Goal: Information Seeking & Learning: Learn about a topic

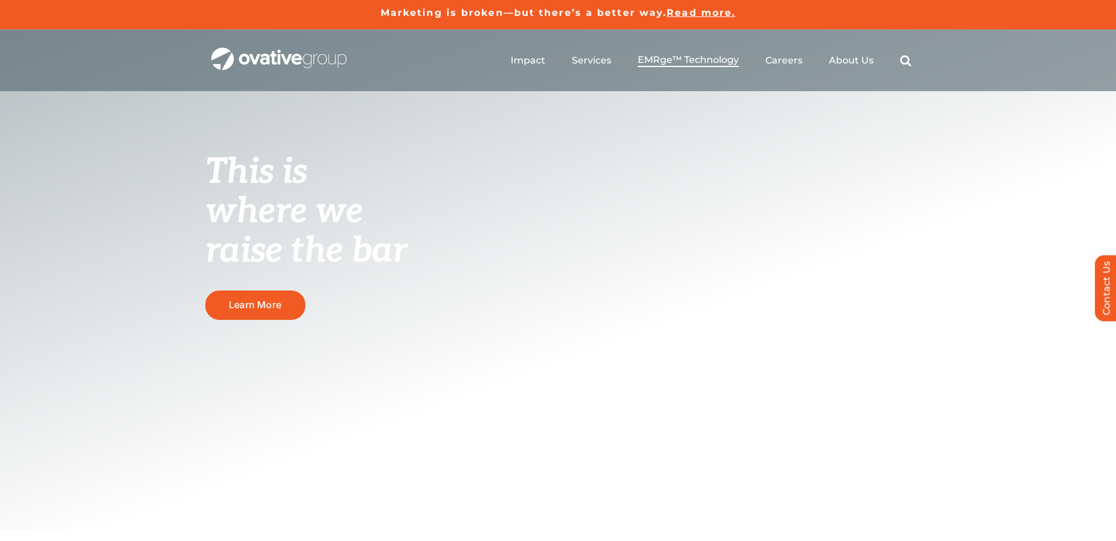
click at [661, 59] on span "EMRge™ Technology" at bounding box center [688, 60] width 101 height 12
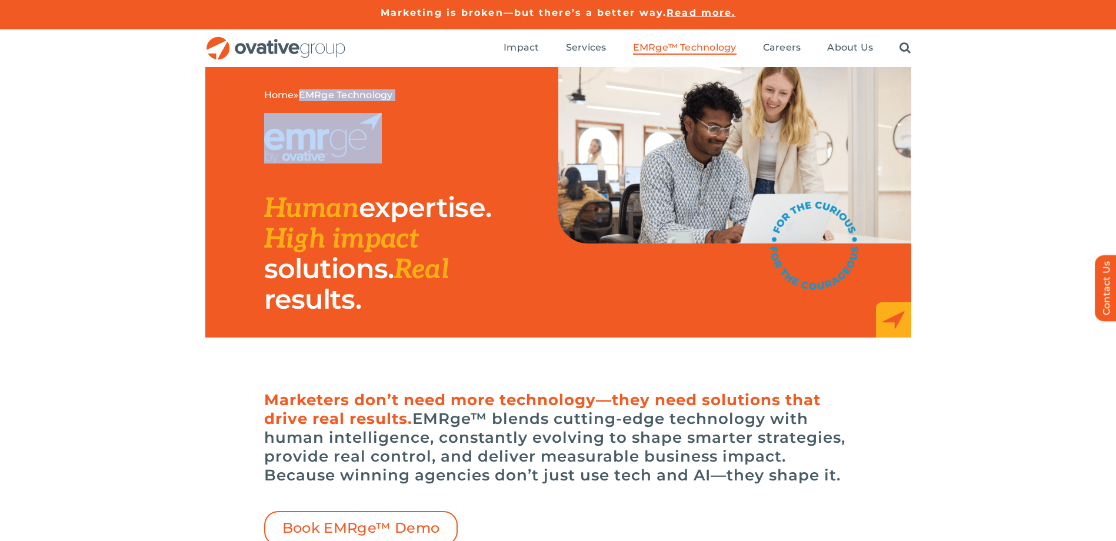
drag, startPoint x: 303, startPoint y: 92, endPoint x: 439, endPoint y: 172, distance: 157.7
click at [439, 172] on div "Home » EMRge Technology Human expertise. High impact solutions. Real results." at bounding box center [411, 202] width 294 height 271
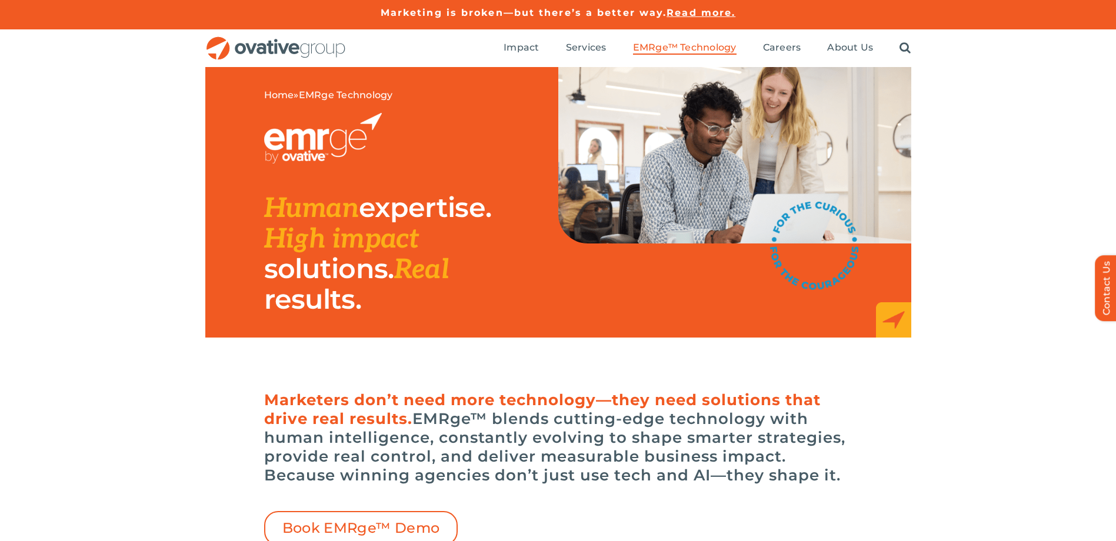
drag, startPoint x: 439, startPoint y: 172, endPoint x: 338, endPoint y: 207, distance: 107.0
click at [372, 240] on span "High impact" at bounding box center [341, 239] width 155 height 33
